Goal: Task Accomplishment & Management: Manage account settings

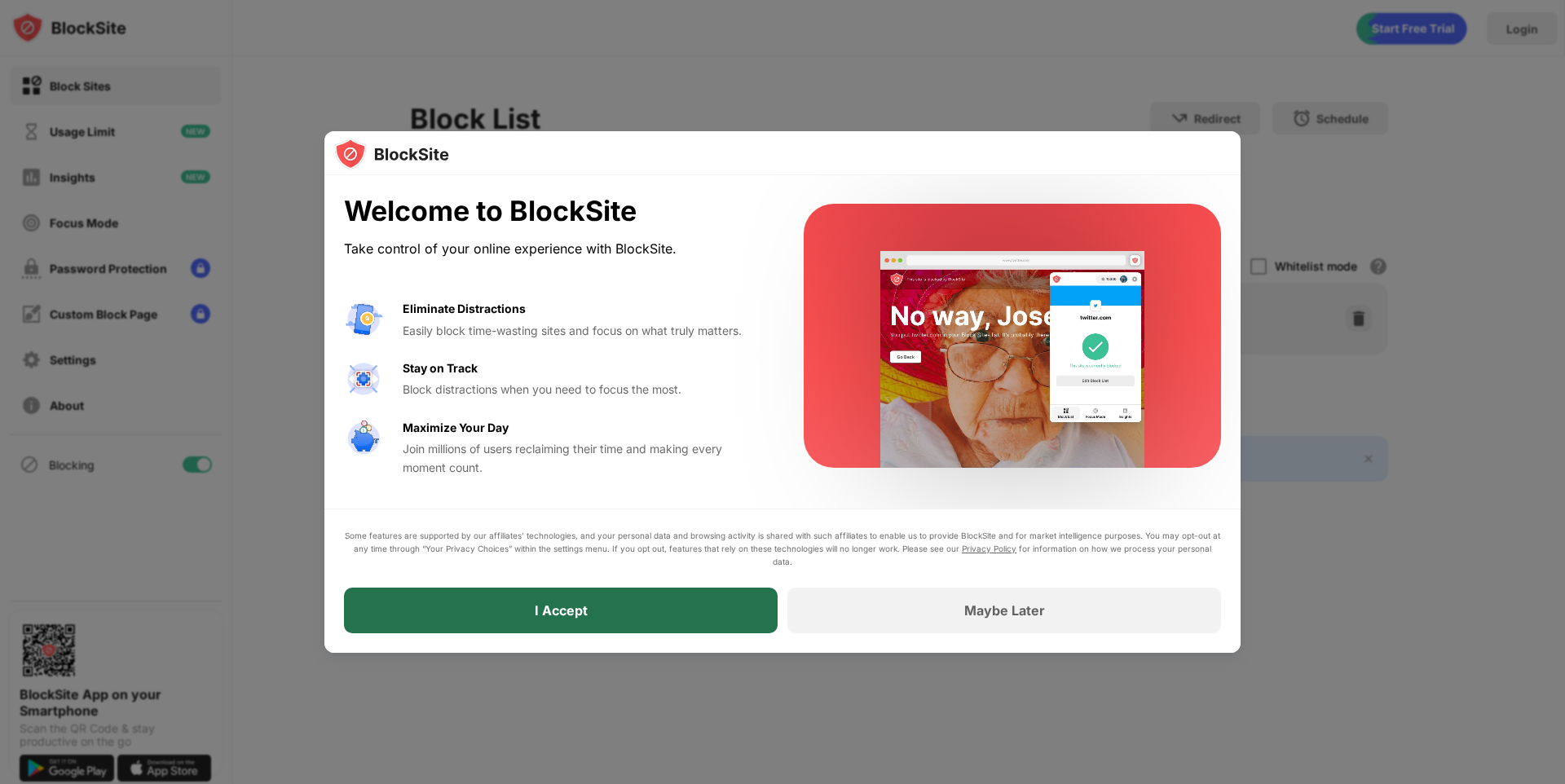
click at [570, 612] on div "I Accept" at bounding box center [561, 610] width 53 height 17
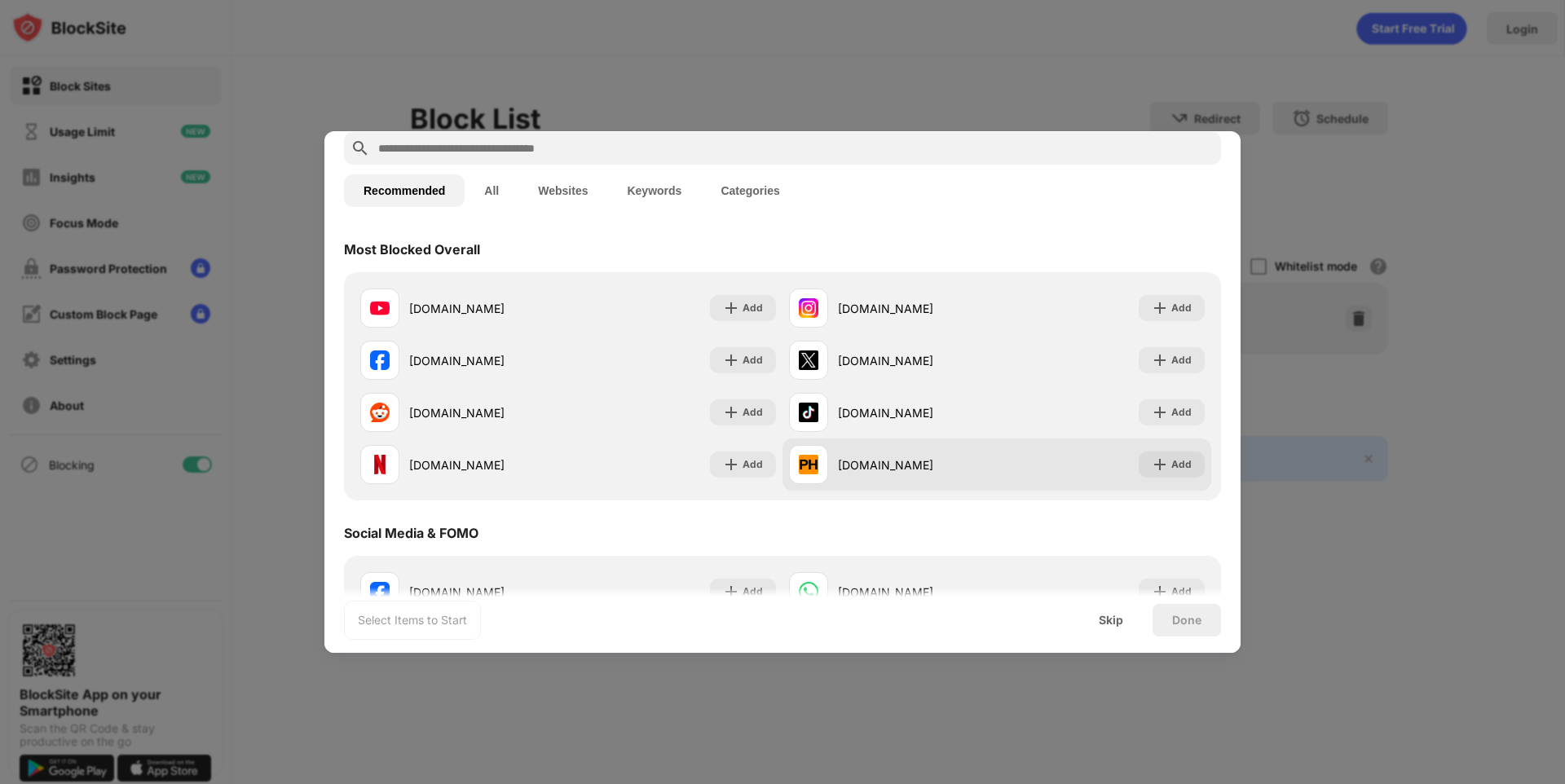
scroll to position [82, 0]
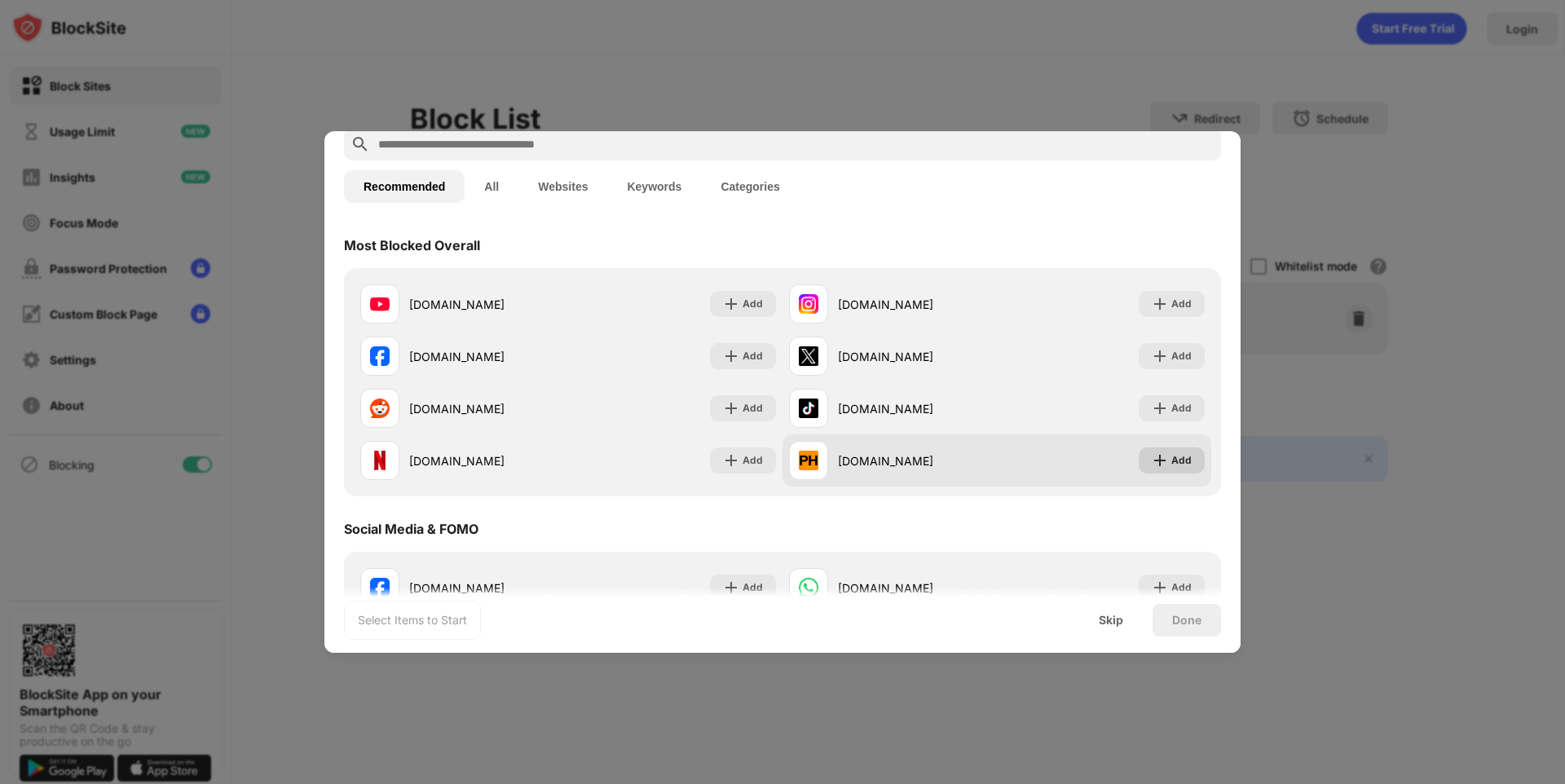
click at [1172, 464] on div "Add" at bounding box center [1181, 460] width 20 height 17
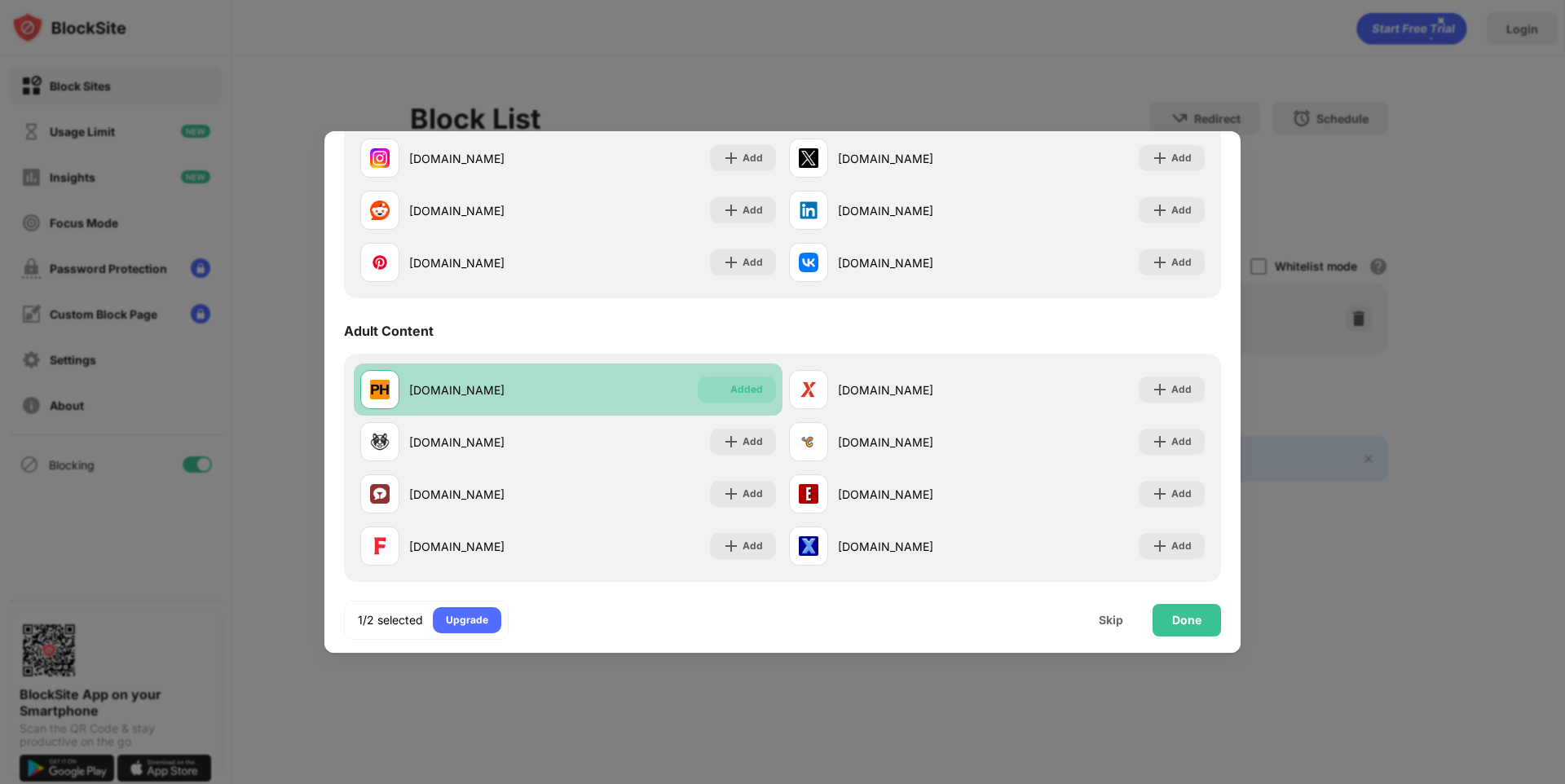
scroll to position [571, 0]
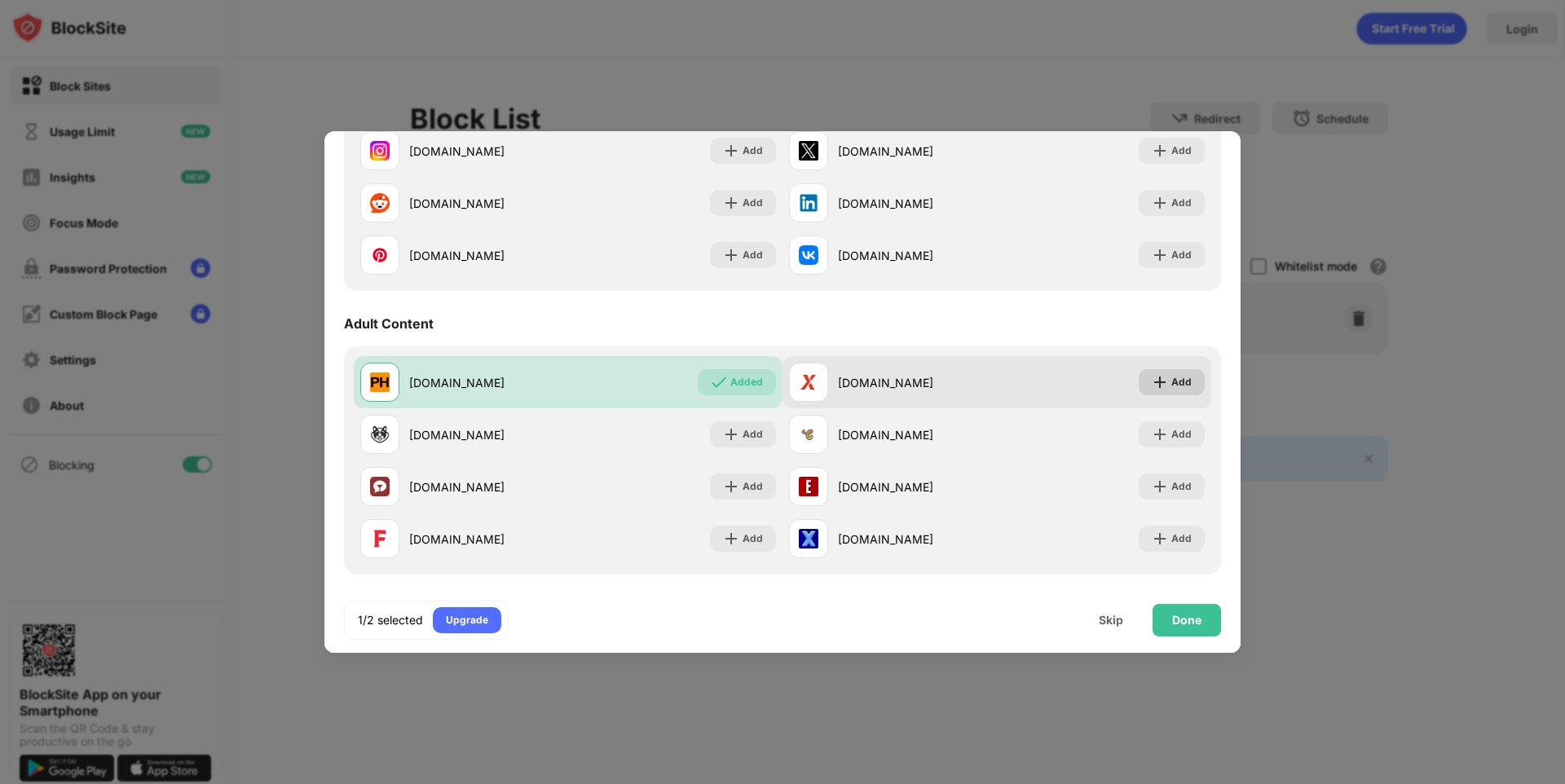
click at [1172, 378] on div "Add" at bounding box center [1181, 382] width 20 height 17
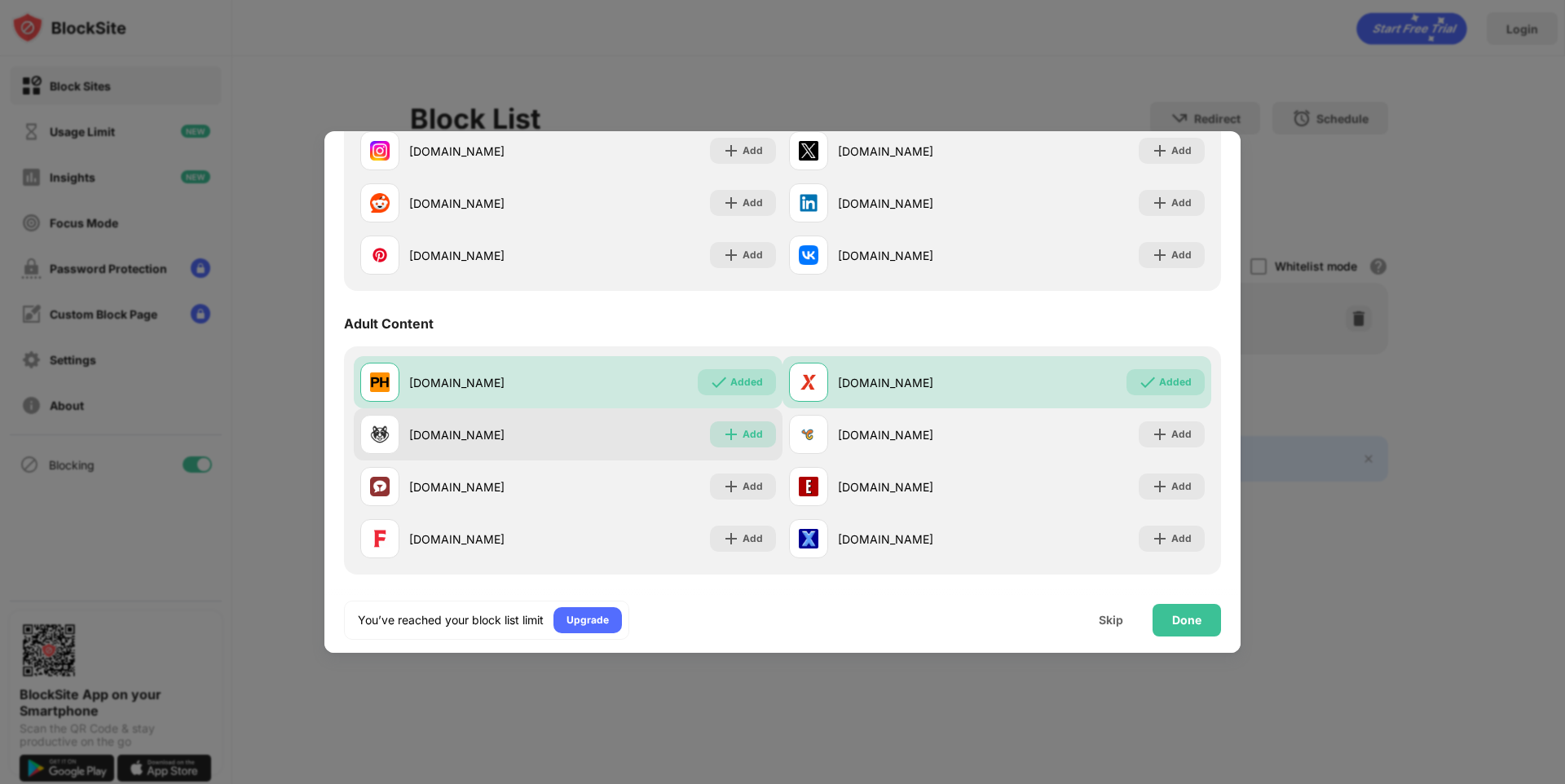
click at [742, 430] on div "Add" at bounding box center [752, 434] width 20 height 17
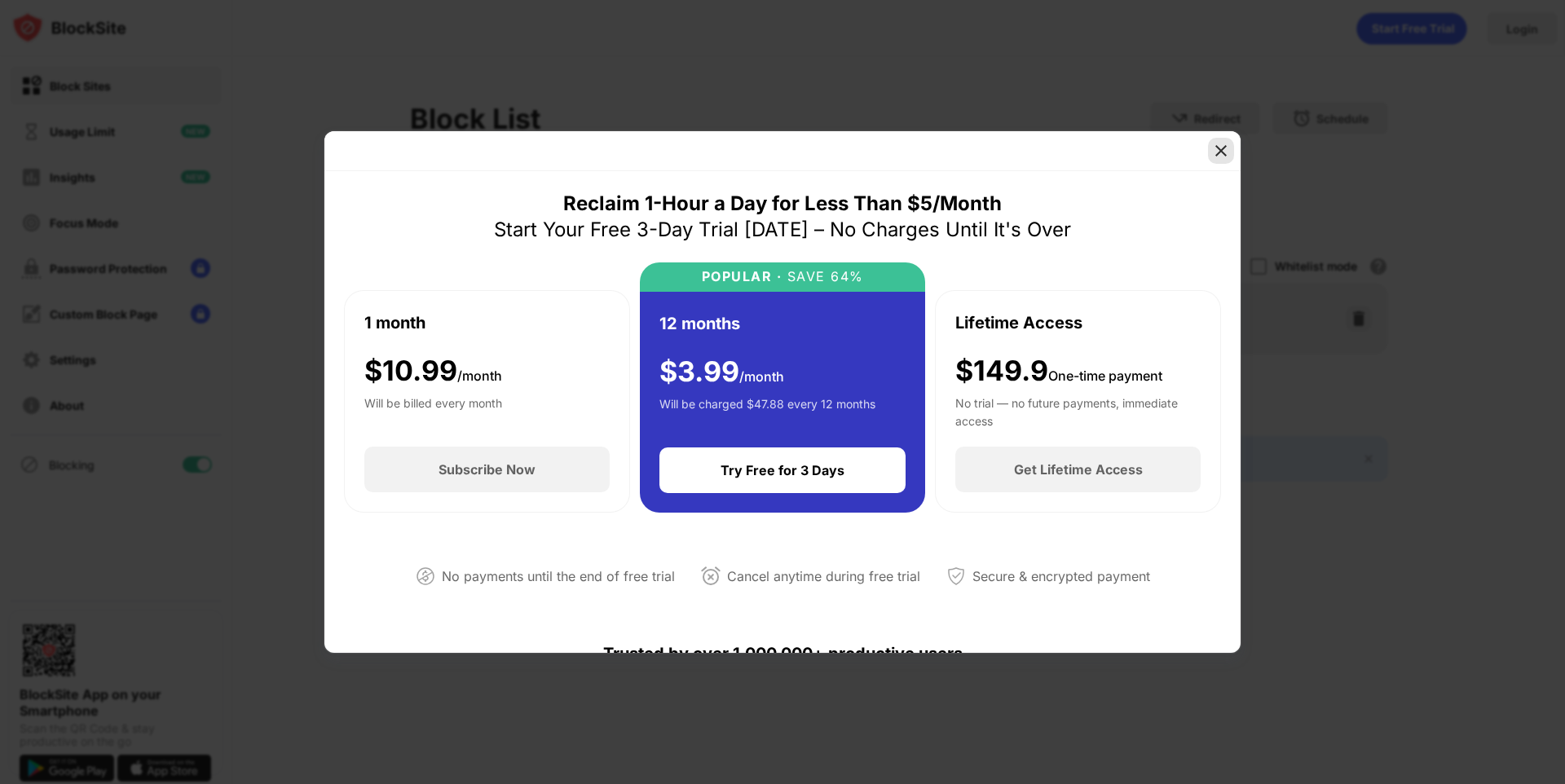
click at [1222, 141] on div at bounding box center [1221, 151] width 26 height 26
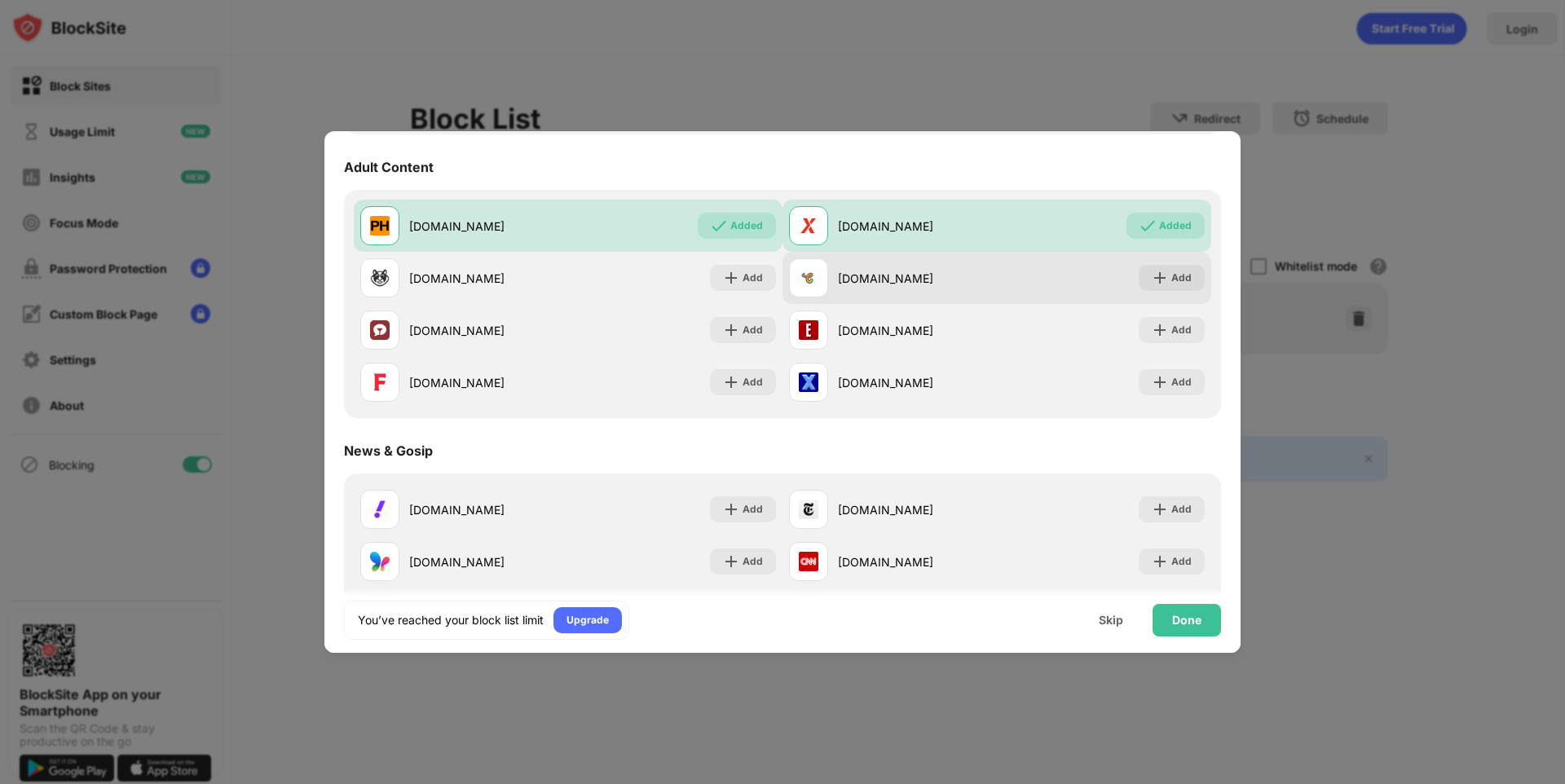
scroll to position [733, 0]
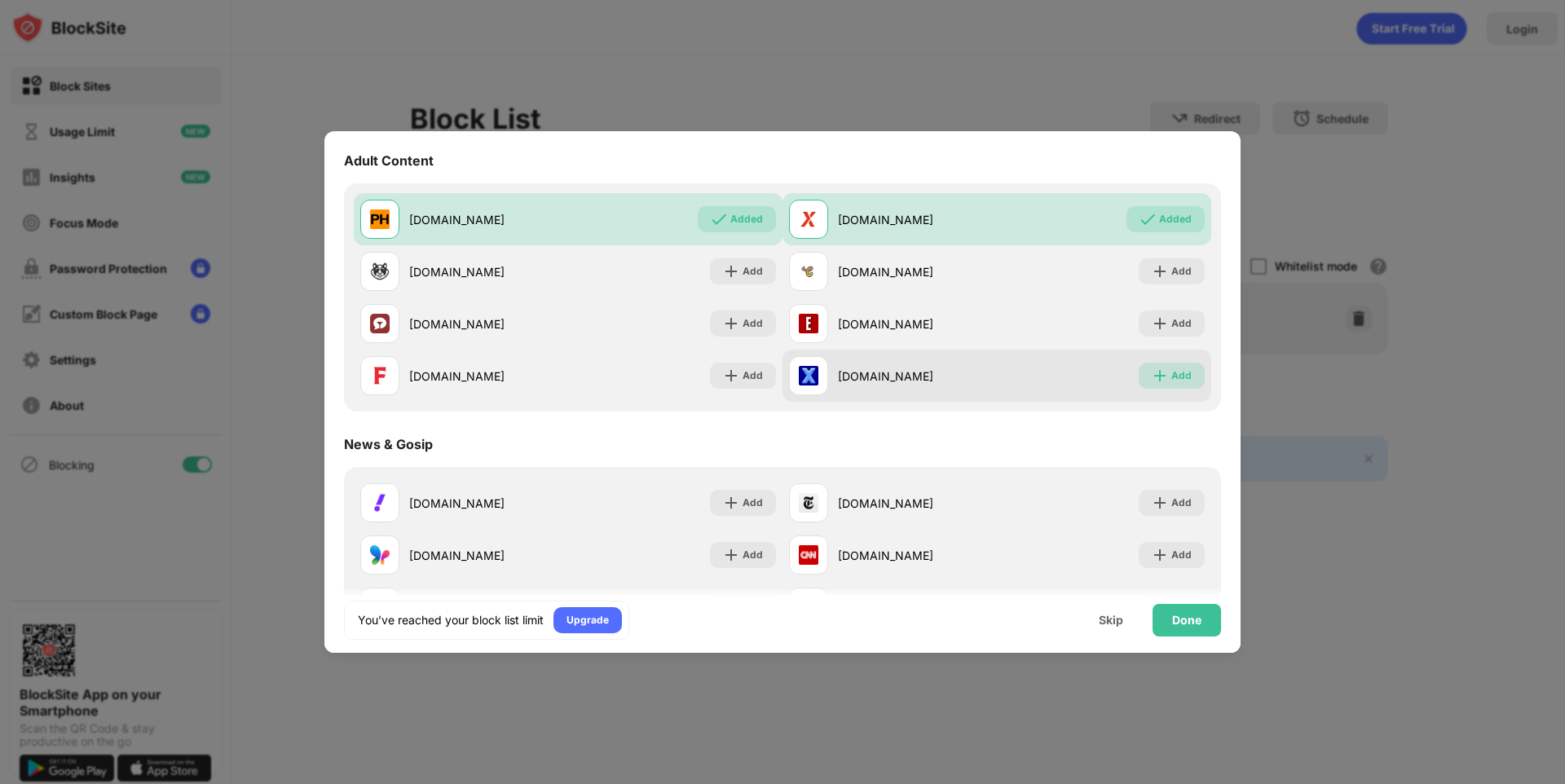
click at [1172, 376] on div "Add" at bounding box center [1181, 376] width 20 height 17
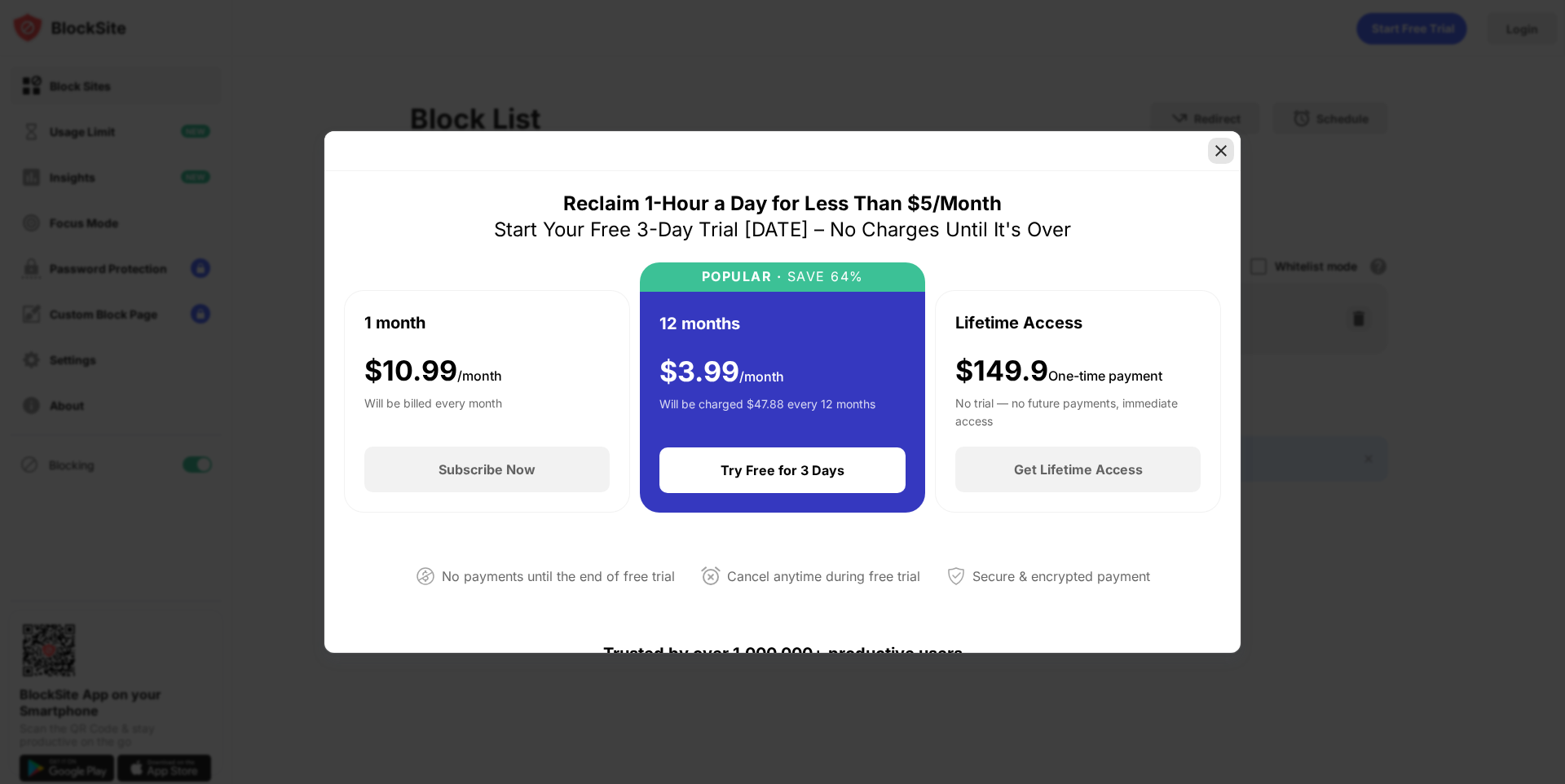
click at [1221, 153] on img at bounding box center [1221, 150] width 17 height 17
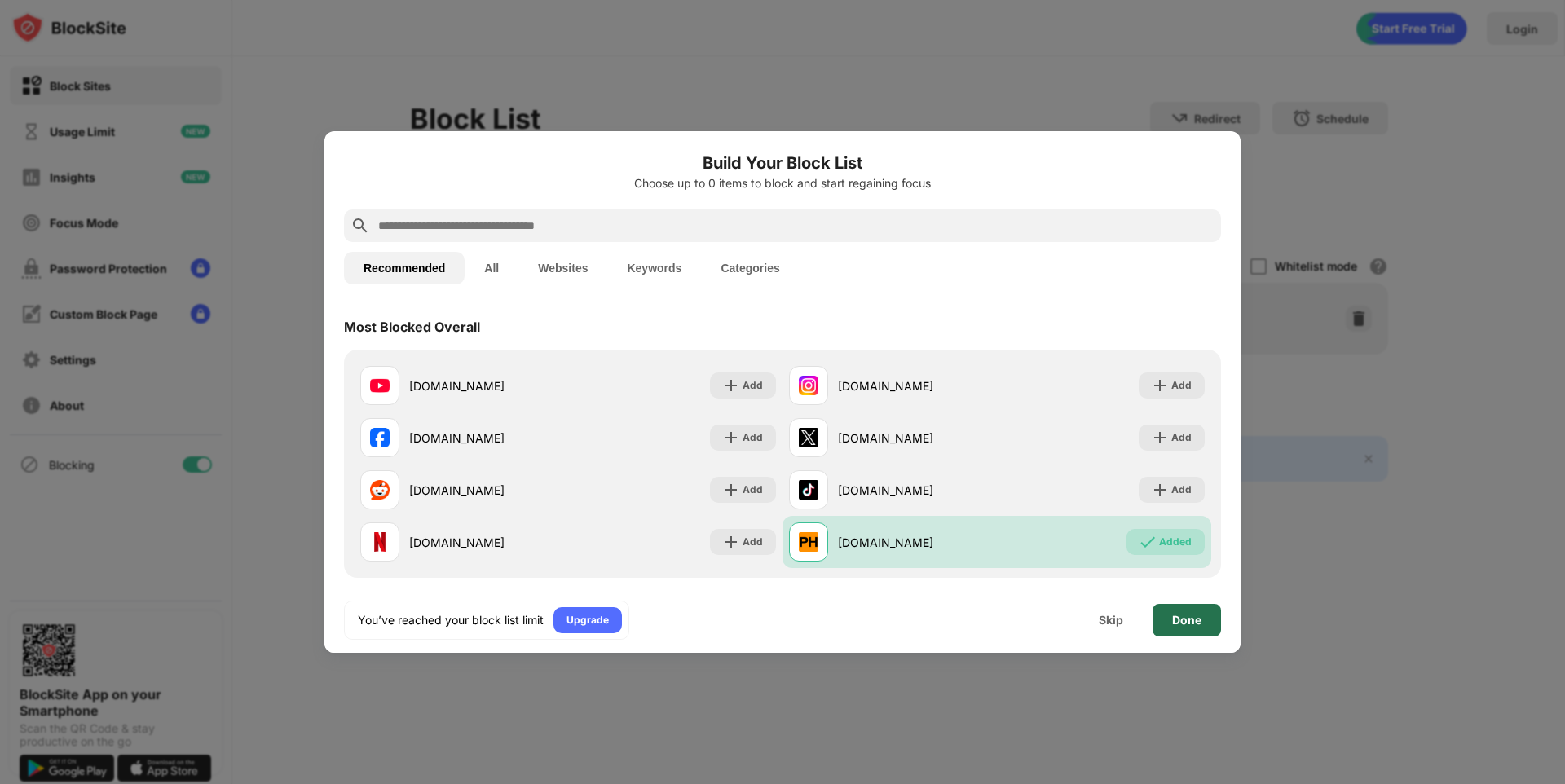
click at [1197, 622] on div "Done" at bounding box center [1186, 620] width 29 height 13
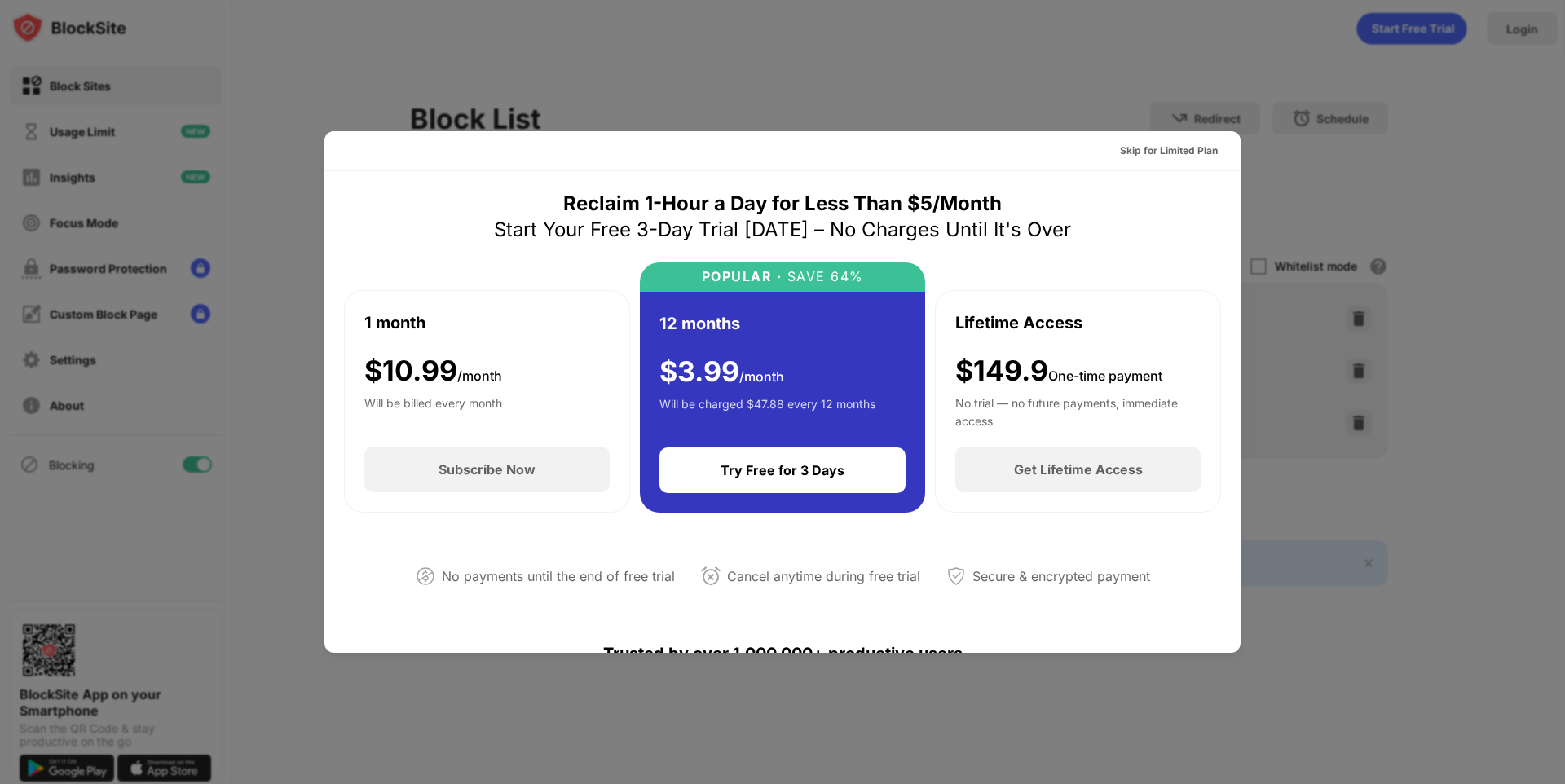
click at [1313, 505] on div at bounding box center [782, 392] width 1565 height 784
click at [1192, 147] on div "Skip for Limited Plan" at bounding box center [1168, 150] width 97 height 17
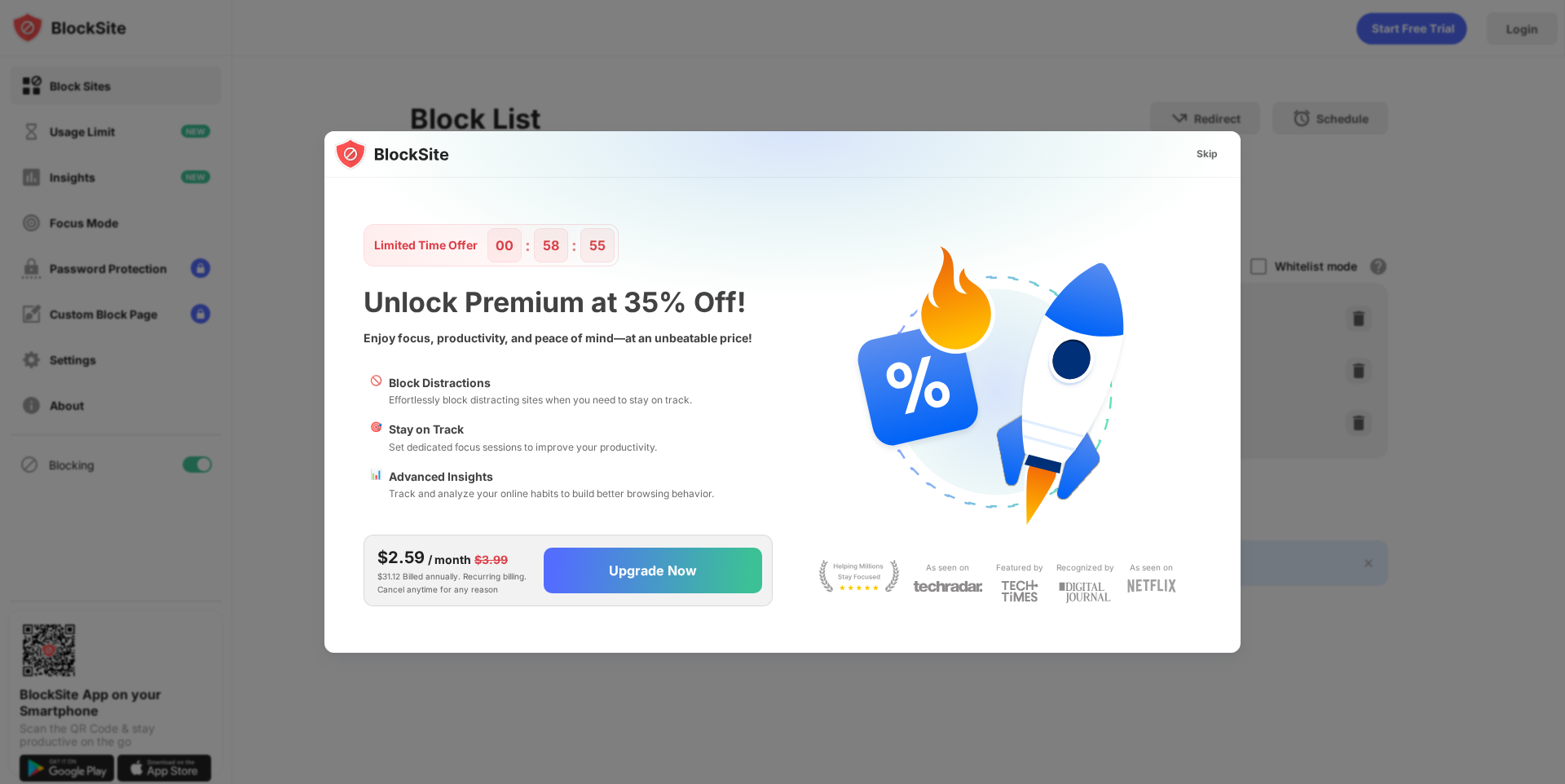
click at [1207, 154] on div "Skip" at bounding box center [1207, 154] width 21 height 17
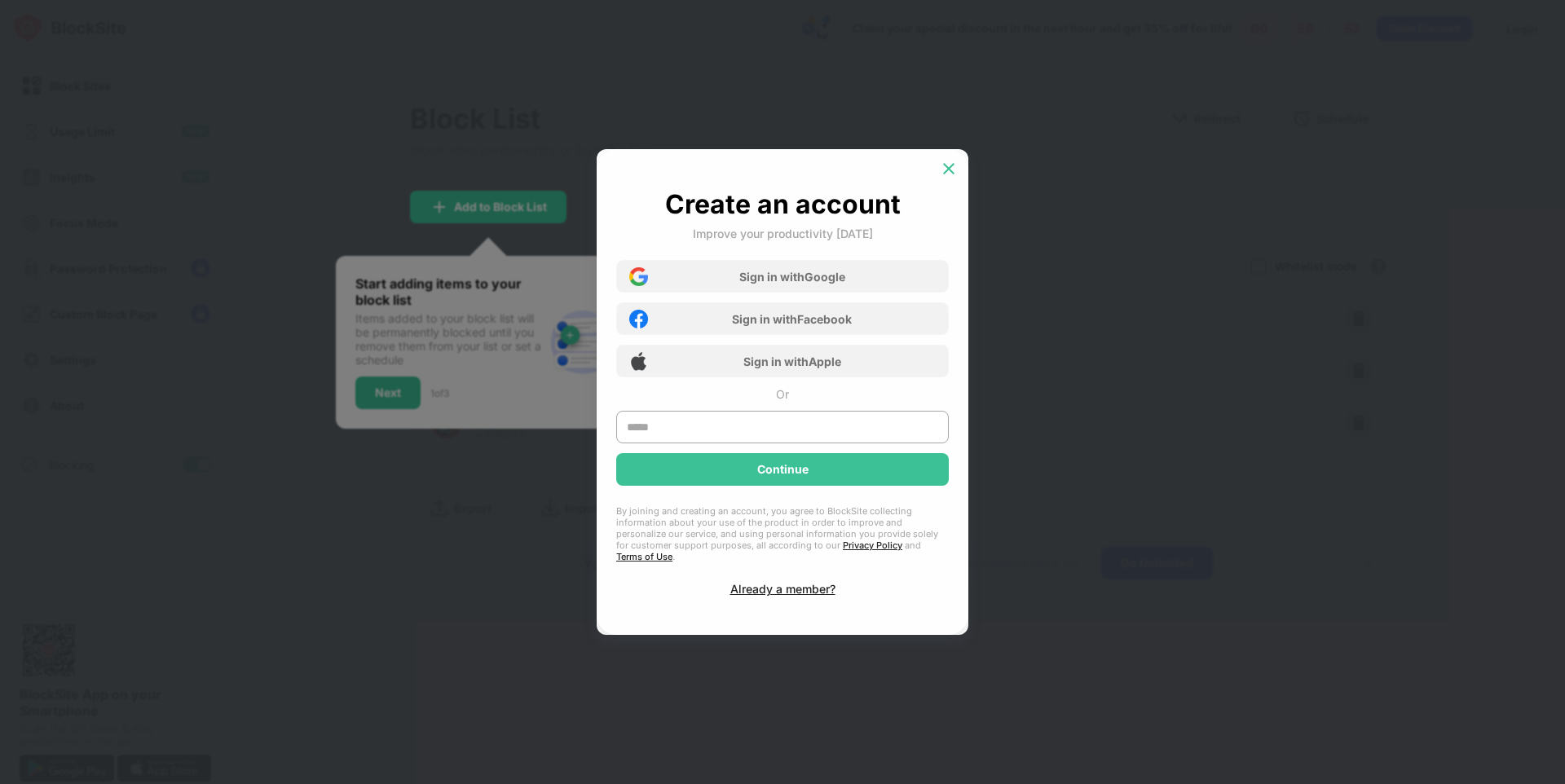
click at [947, 171] on img at bounding box center [948, 169] width 17 height 17
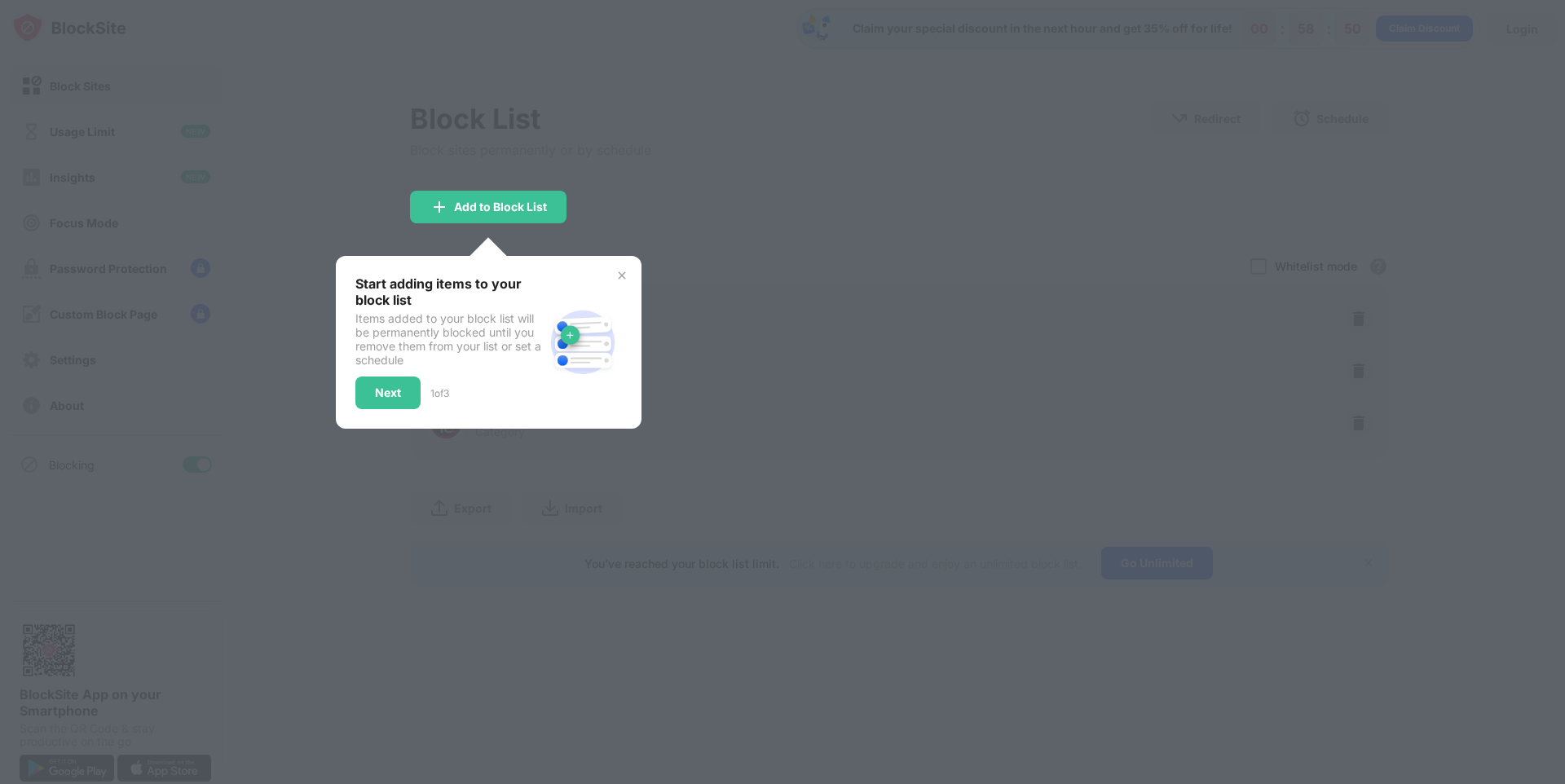
click at [624, 277] on img at bounding box center [622, 275] width 13 height 13
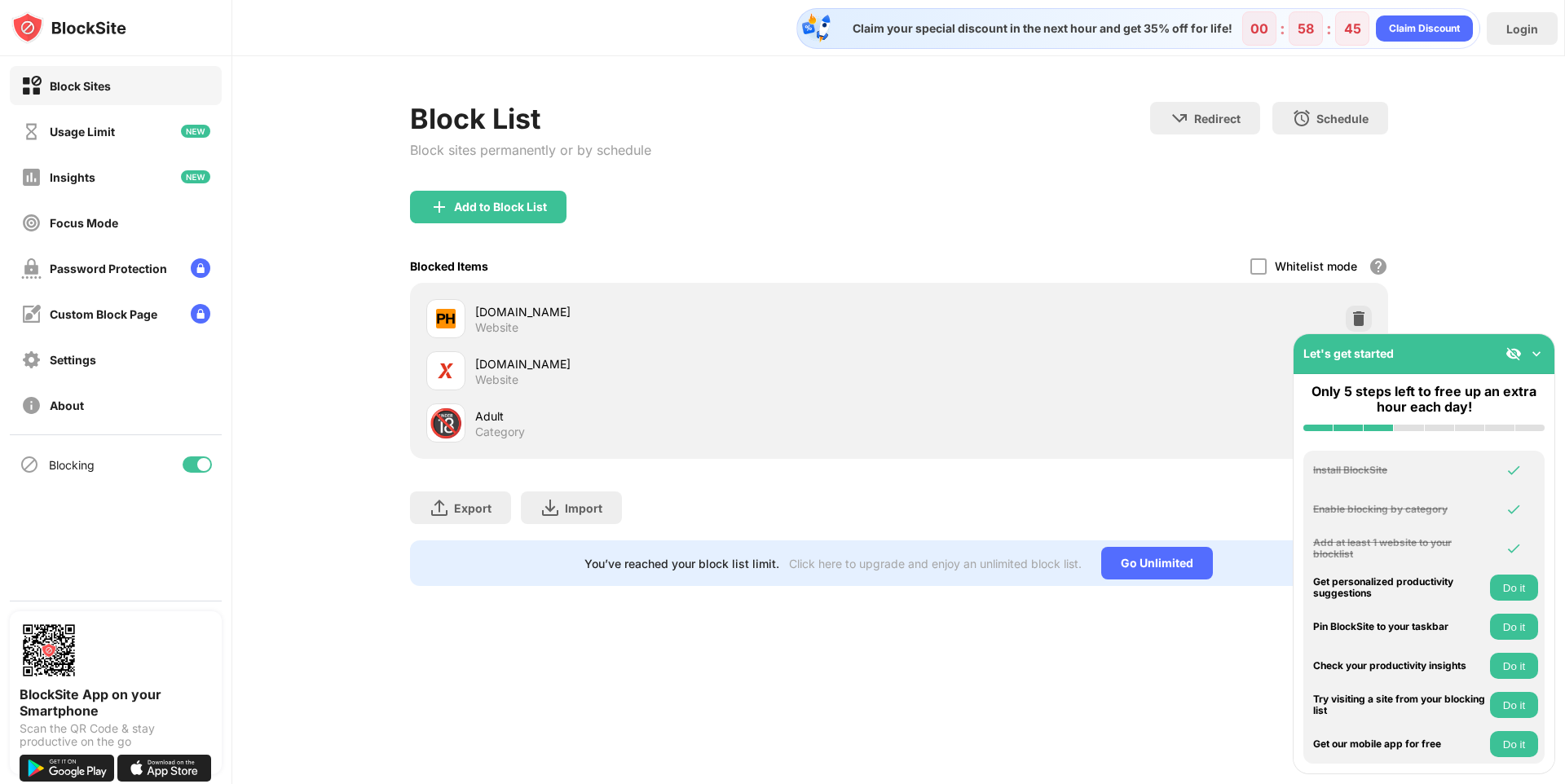
click at [1506, 217] on div "Block List Block sites permanently or by schedule Redirect Choose a site to be …" at bounding box center [898, 343] width 1332 height 575
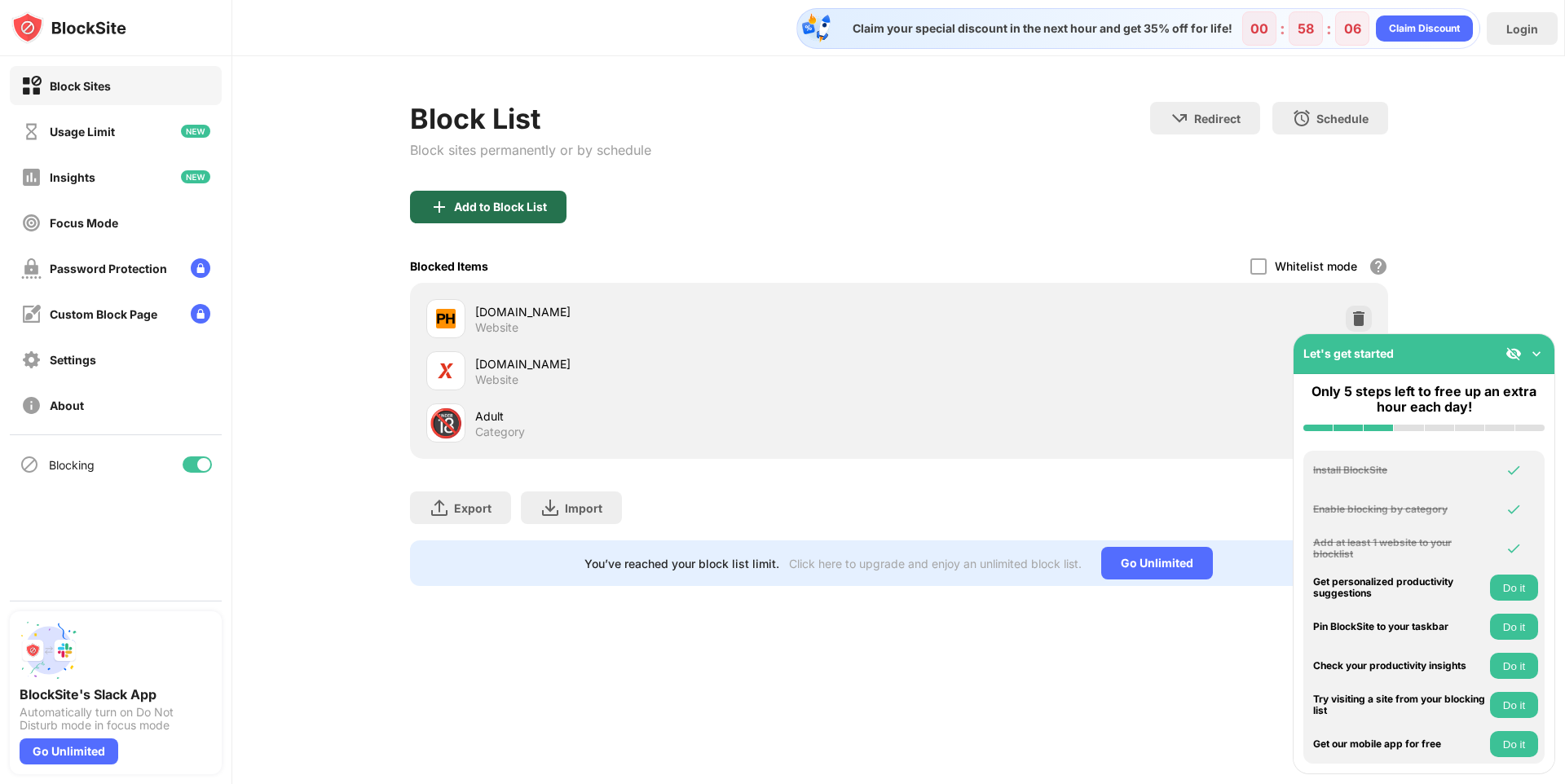
click at [497, 216] on div "Add to Block List" at bounding box center [488, 206] width 156 height 32
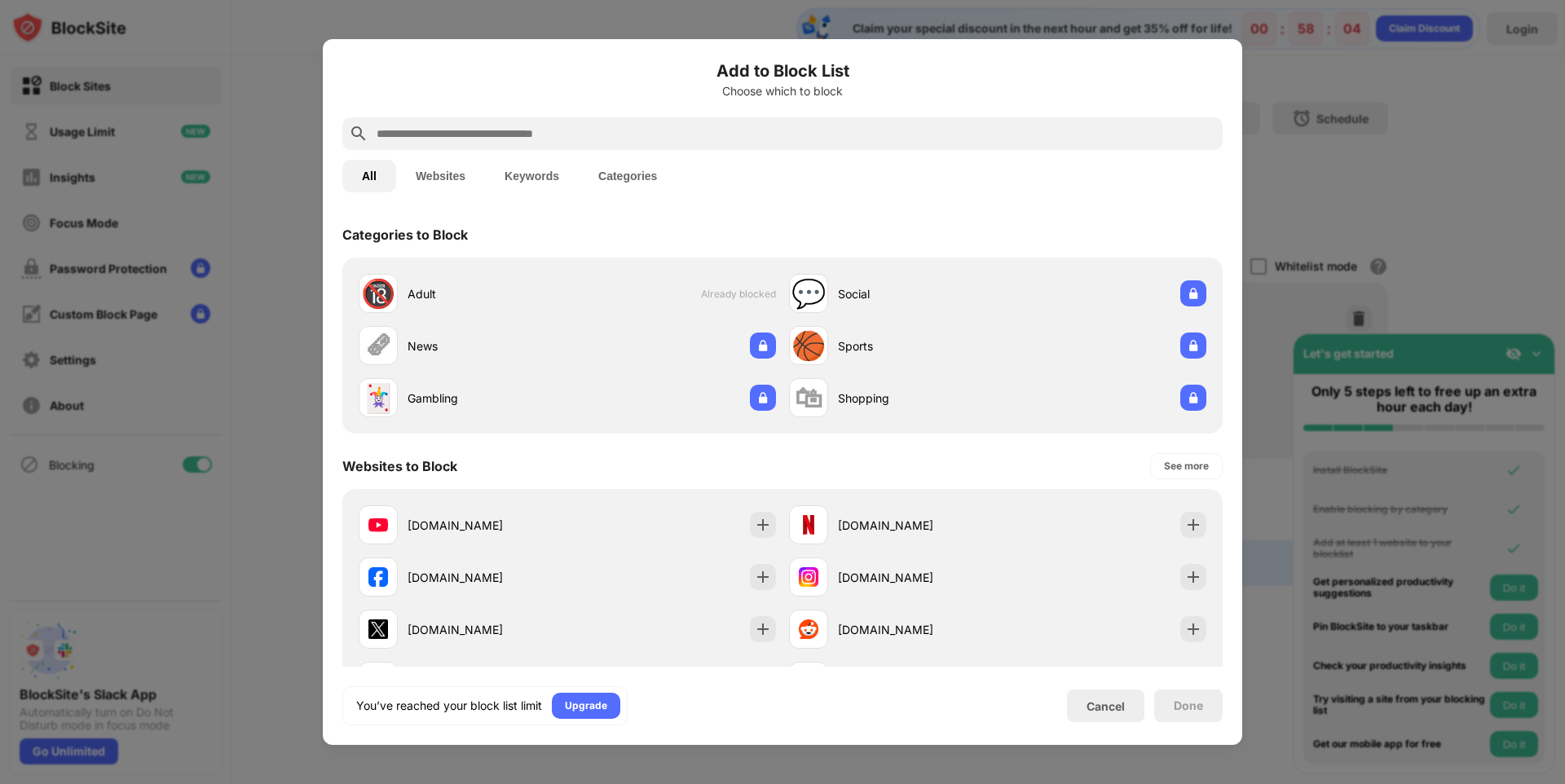
click at [480, 133] on input "text" at bounding box center [796, 133] width 841 height 19
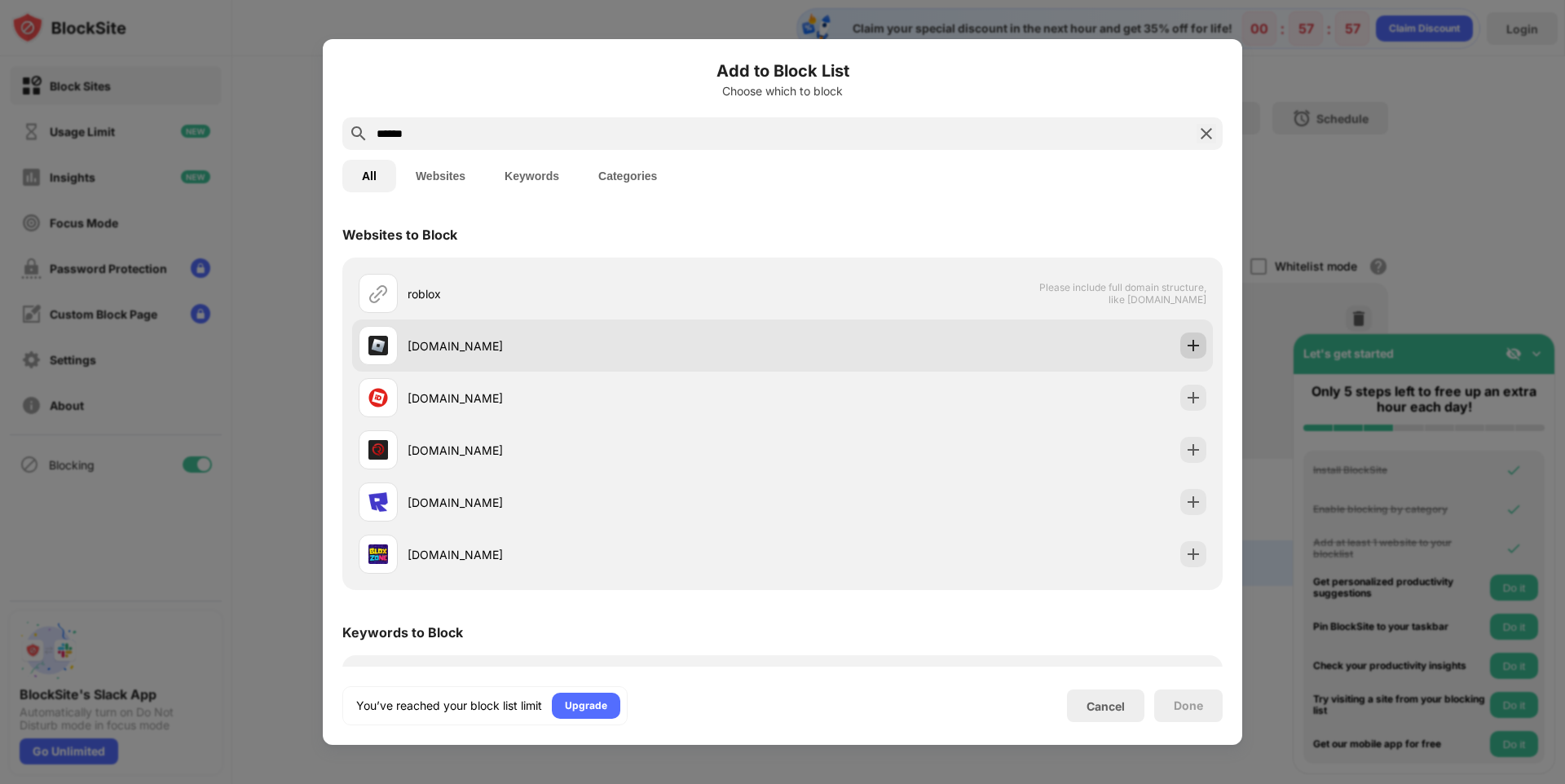
type input "******"
click at [1185, 350] on img at bounding box center [1193, 345] width 17 height 17
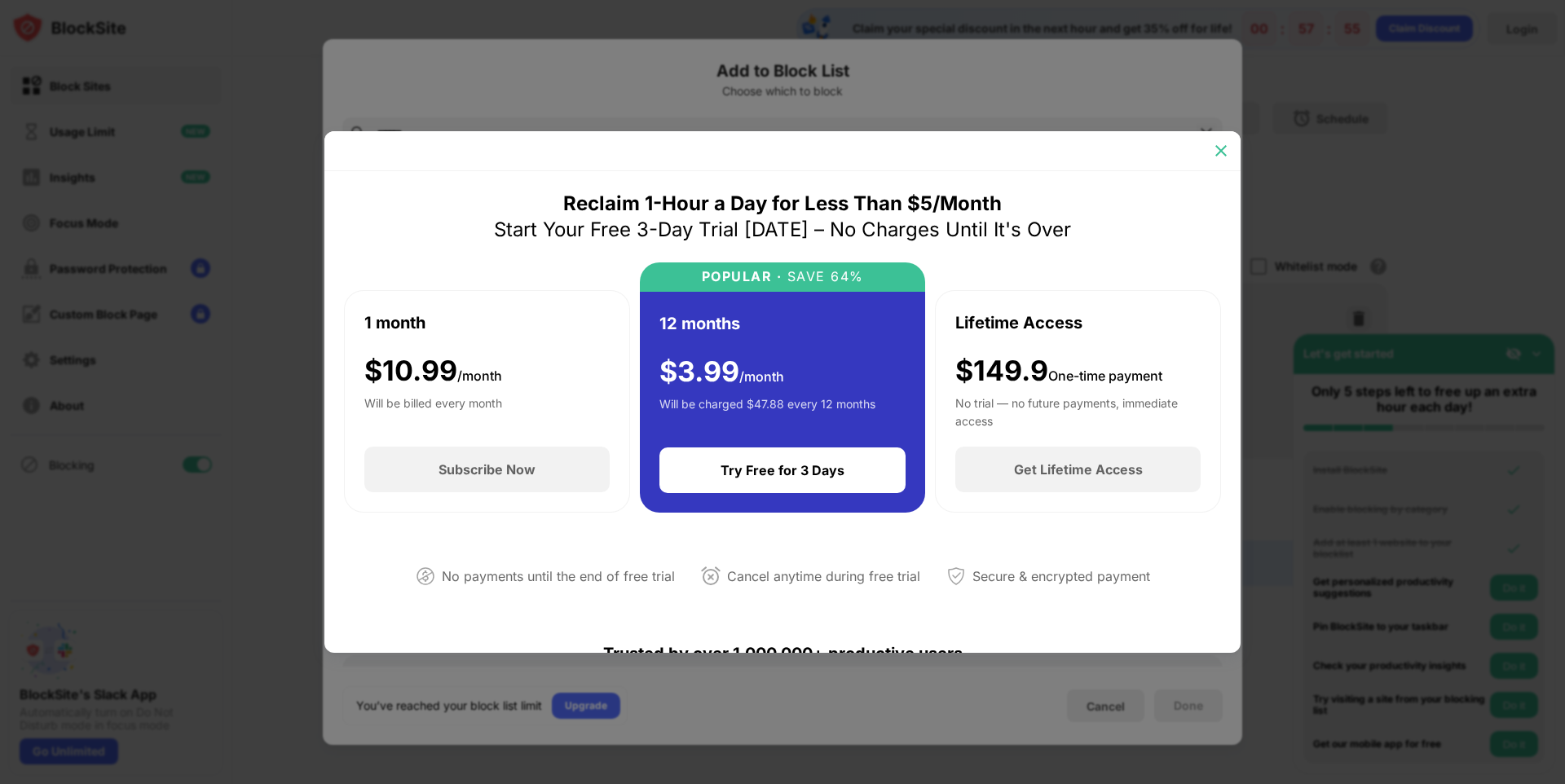
click at [1210, 152] on div at bounding box center [1221, 151] width 26 height 26
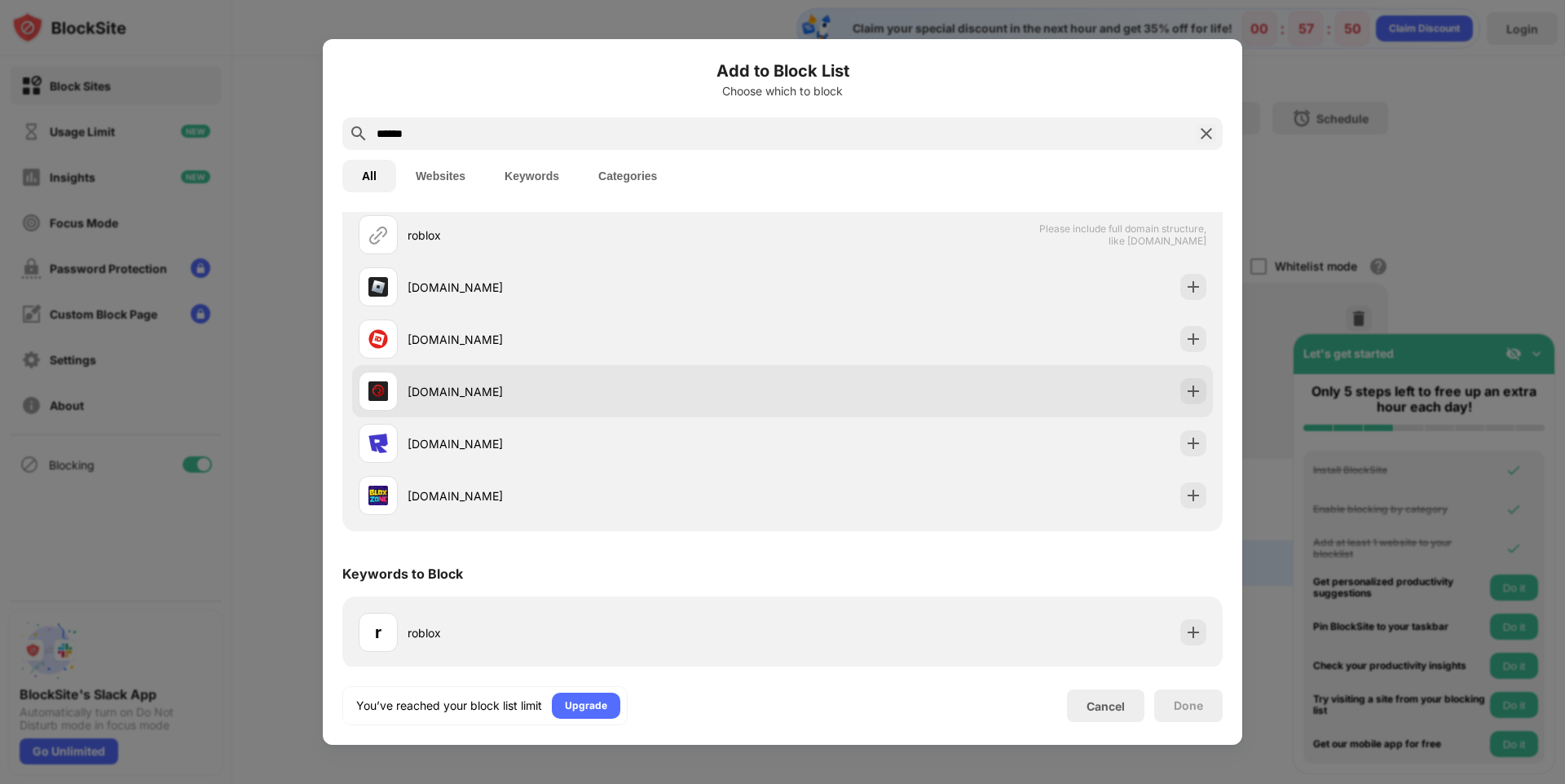
scroll to position [61, 0]
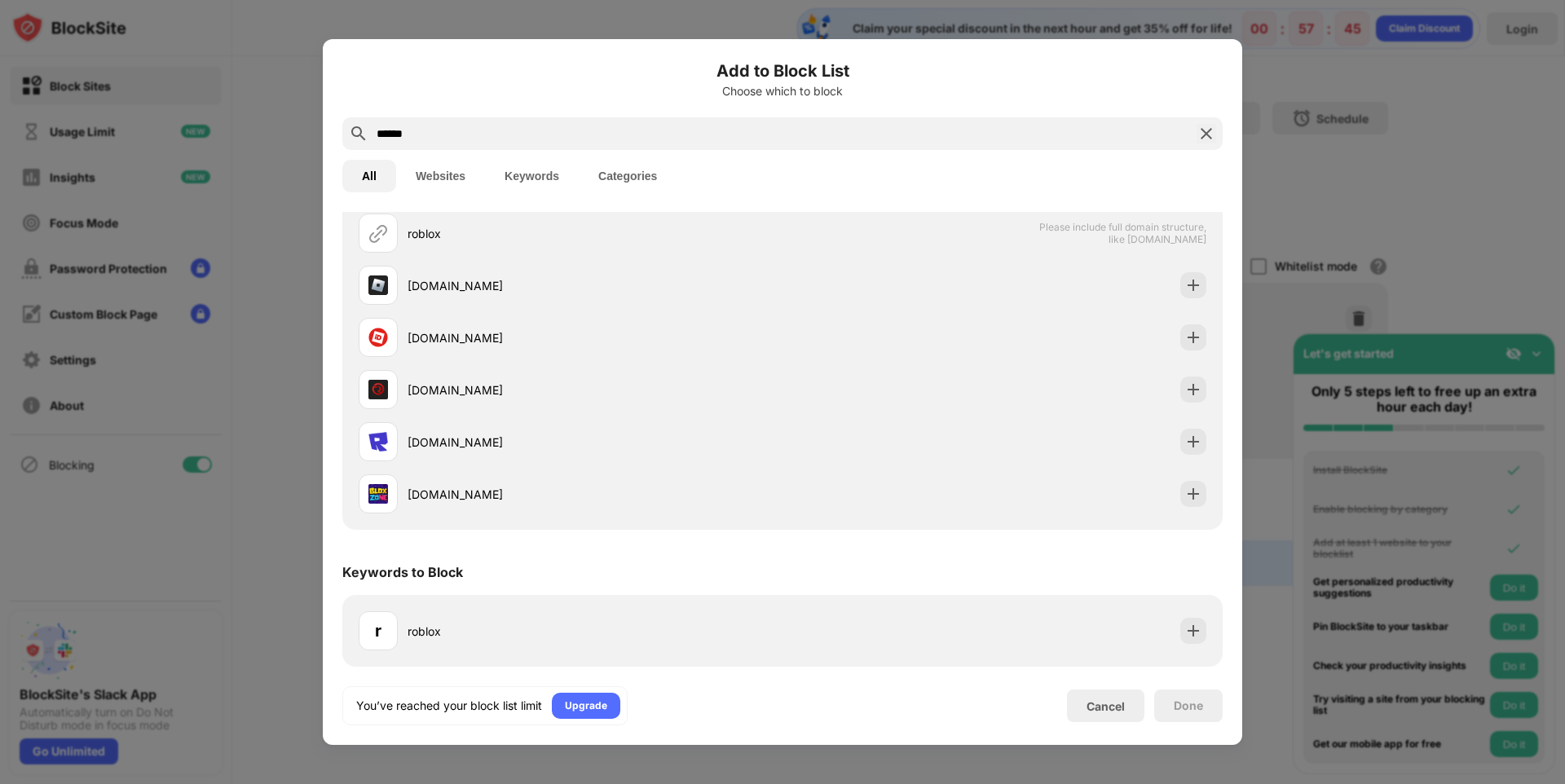
click at [1212, 134] on img at bounding box center [1206, 133] width 19 height 19
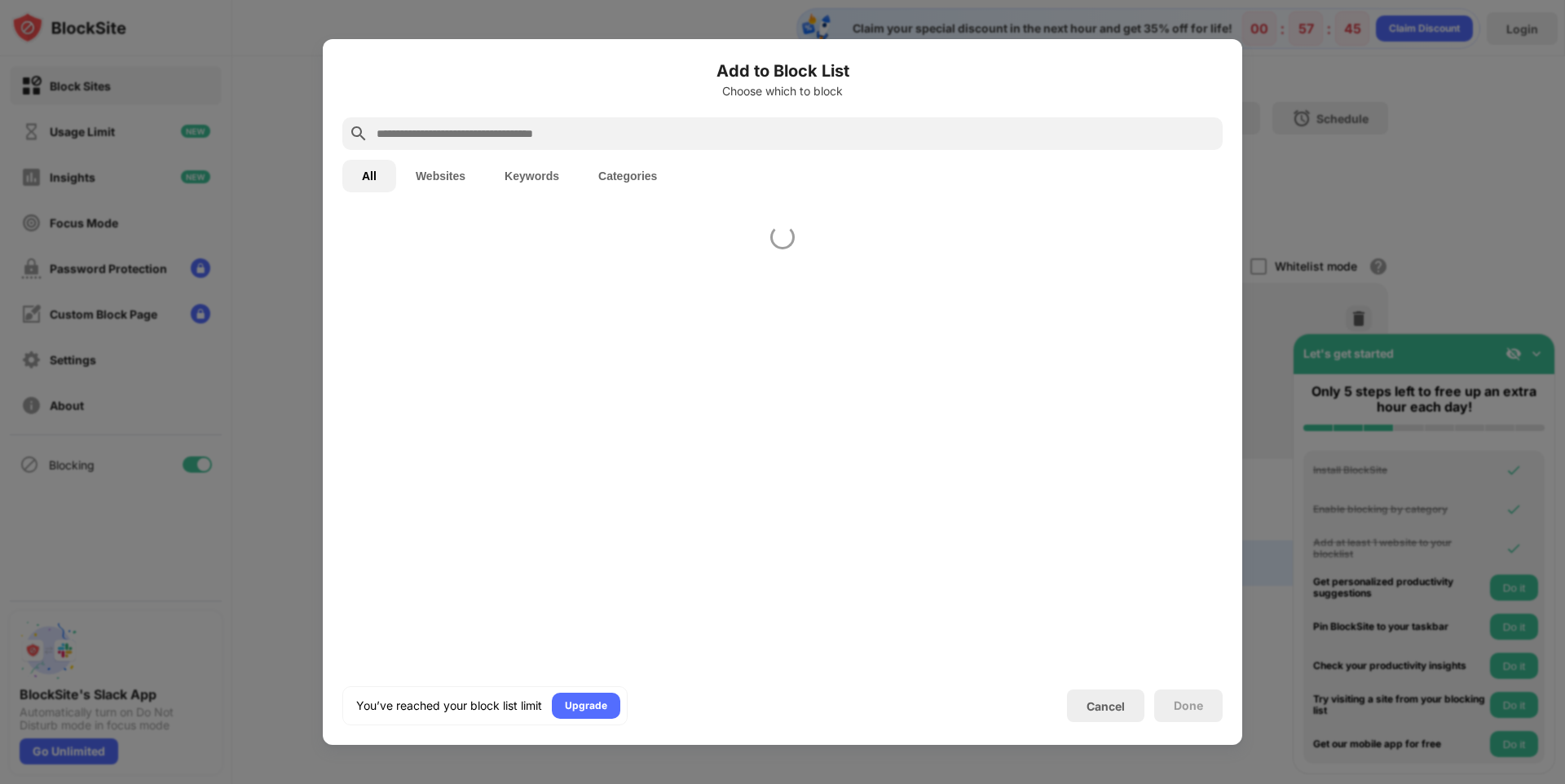
scroll to position [0, 0]
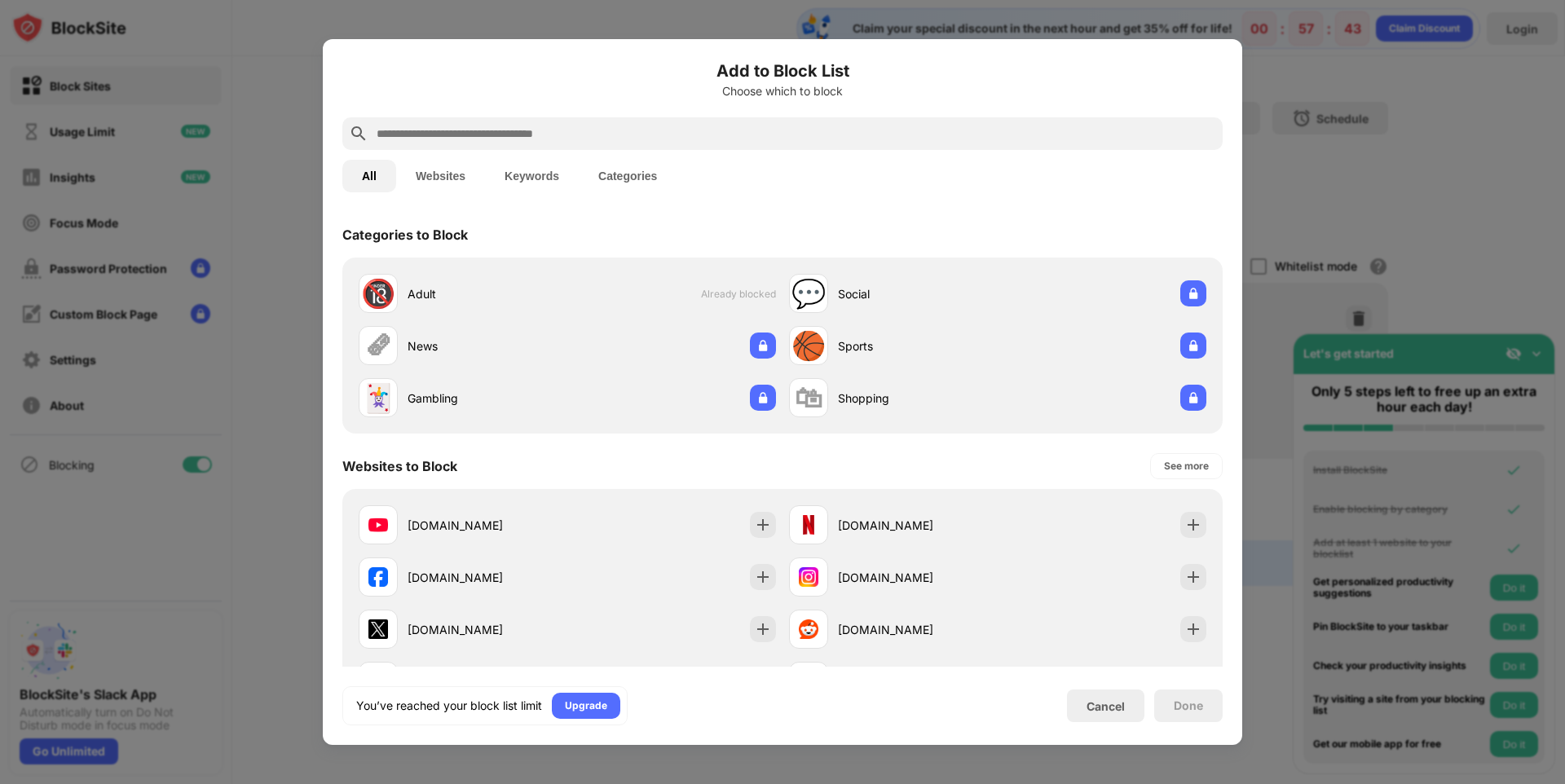
click at [1421, 178] on div at bounding box center [782, 392] width 1565 height 784
